Goal: Transaction & Acquisition: Purchase product/service

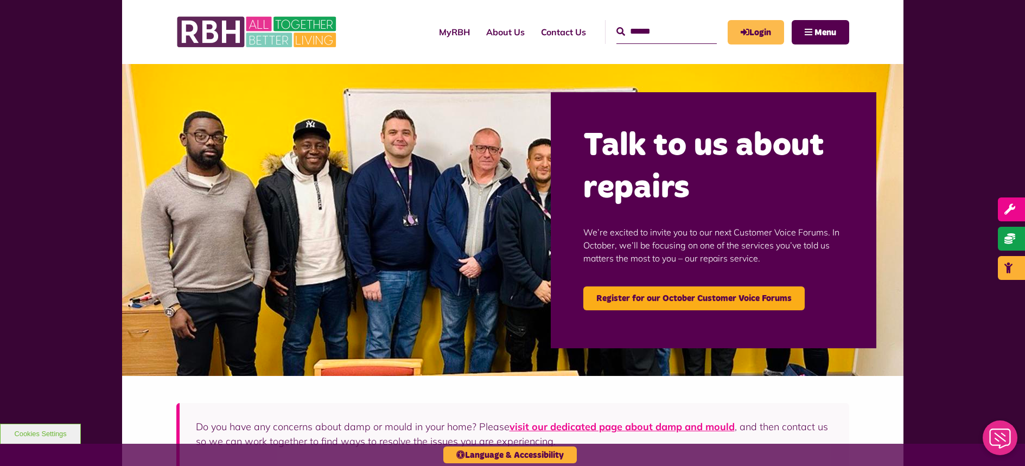
click at [760, 36] on link "Login" at bounding box center [756, 32] width 56 height 24
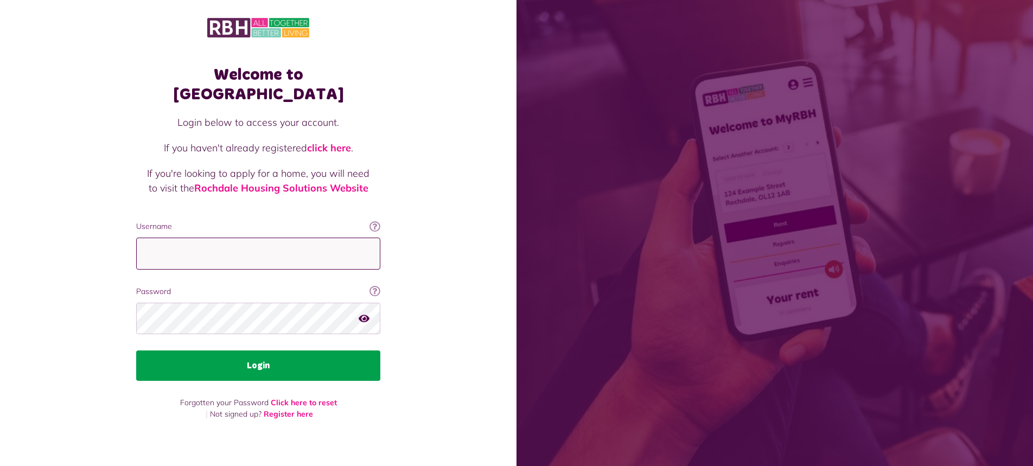
type input "**********"
click at [258, 356] on button "Login" at bounding box center [258, 366] width 244 height 30
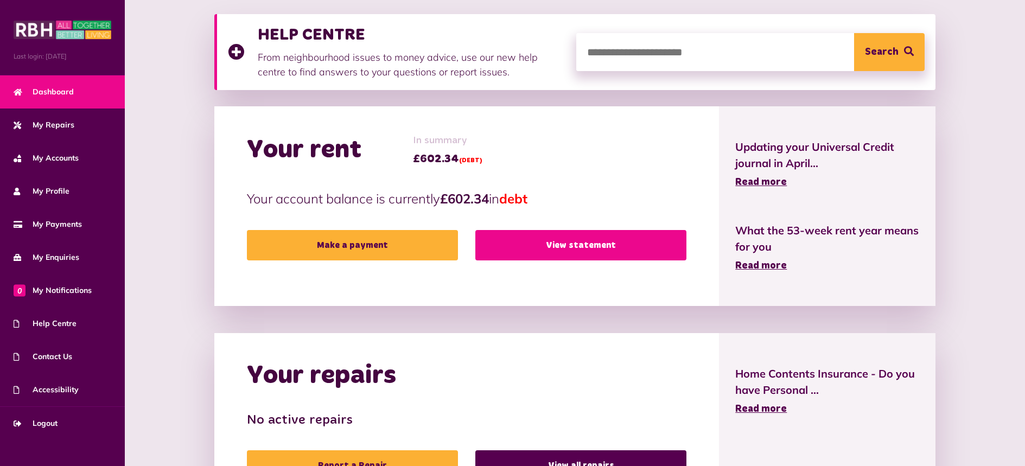
scroll to position [148, 0]
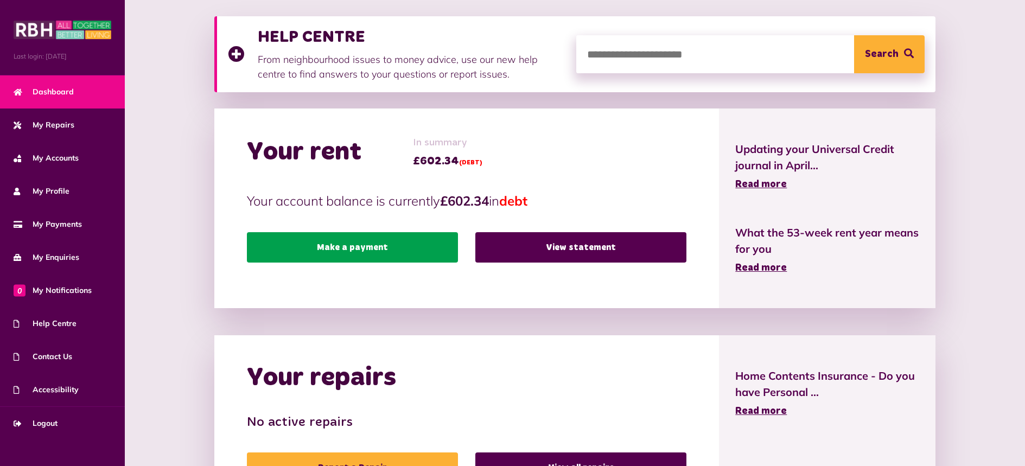
click at [343, 252] on link "Make a payment" at bounding box center [352, 247] width 211 height 30
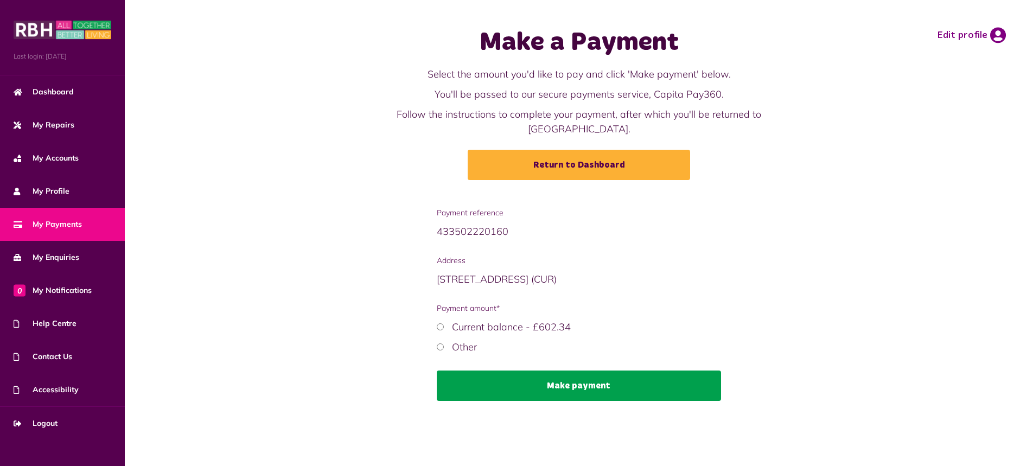
click at [576, 373] on button "Make payment" at bounding box center [579, 386] width 285 height 30
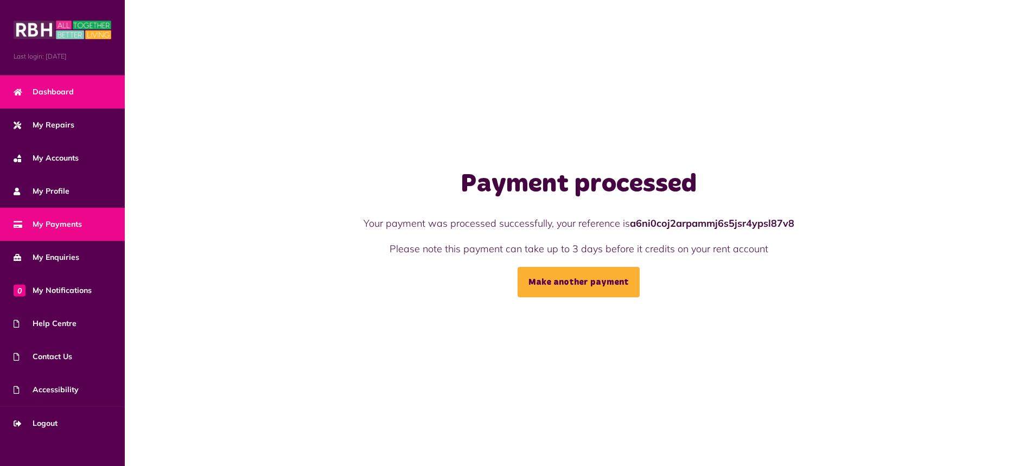
click at [56, 86] on span "Dashboard" at bounding box center [44, 91] width 60 height 11
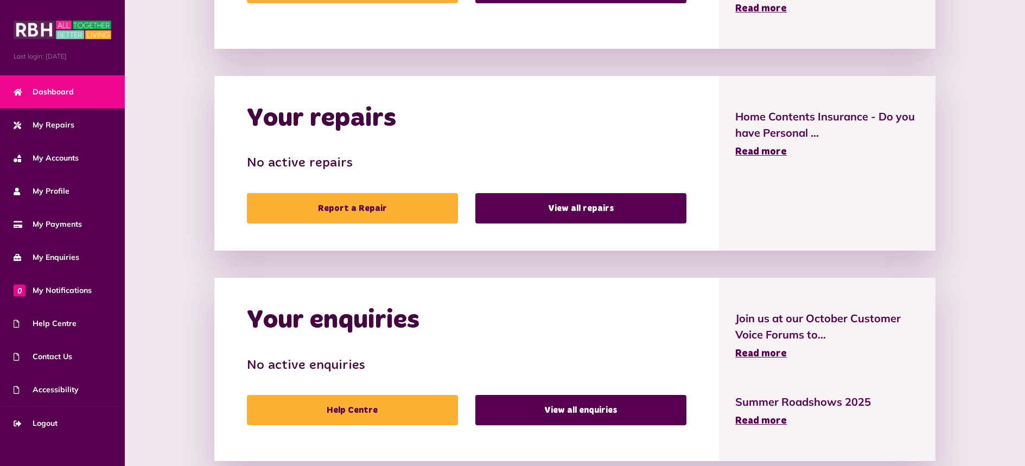
scroll to position [435, 0]
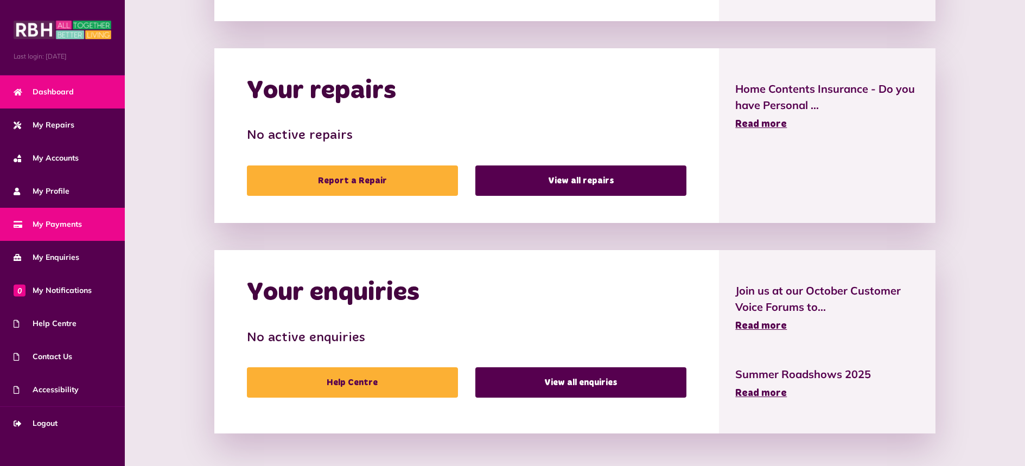
click at [53, 220] on span "My Payments" at bounding box center [48, 224] width 68 height 11
